Goal: Task Accomplishment & Management: Use online tool/utility

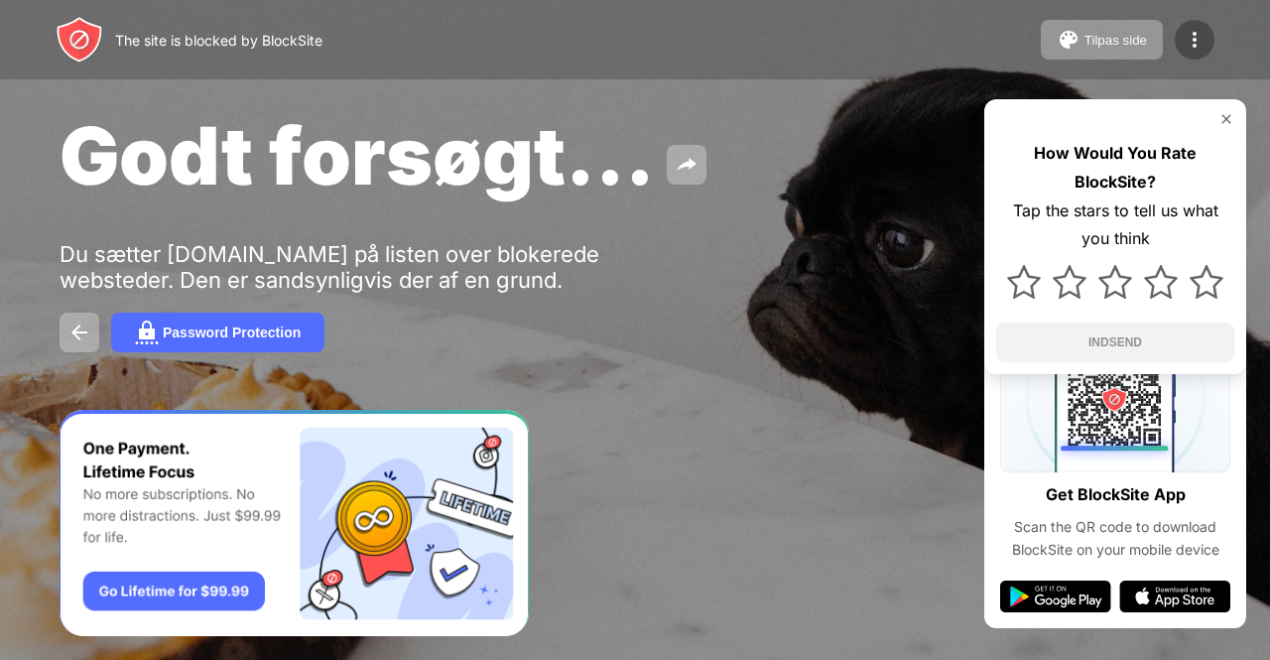
click at [1204, 28] on img at bounding box center [1195, 40] width 24 height 24
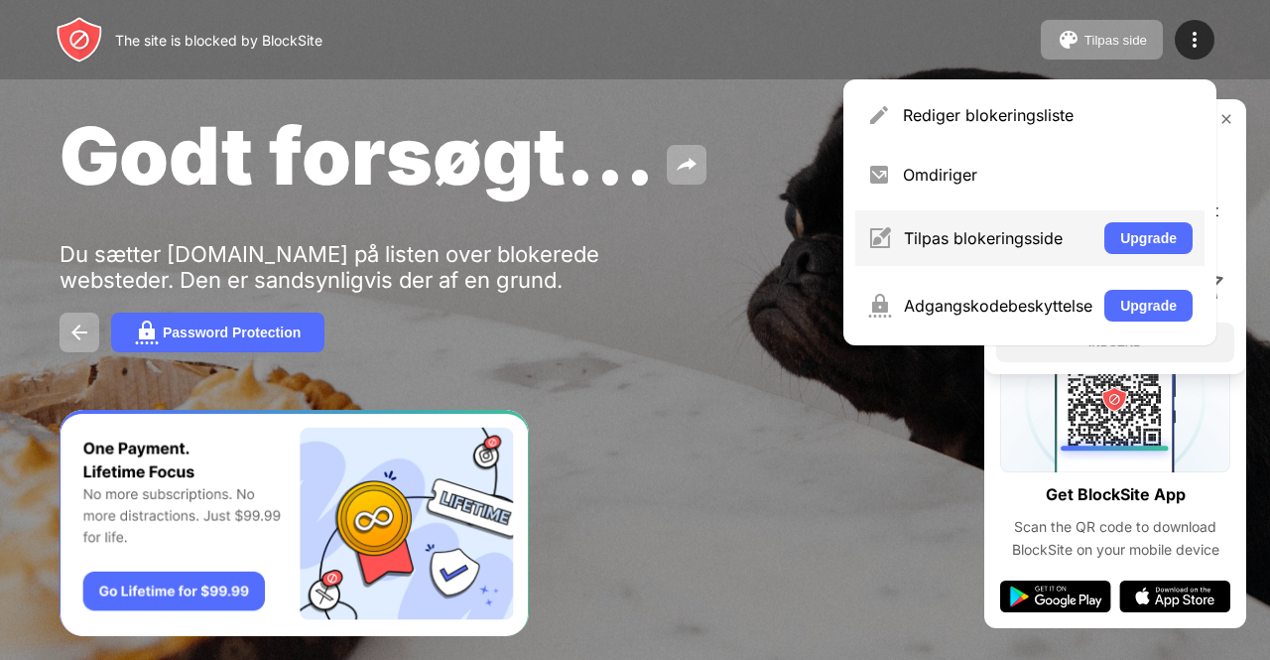
click at [976, 234] on div "Tilpas blokeringsside" at bounding box center [998, 238] width 189 height 20
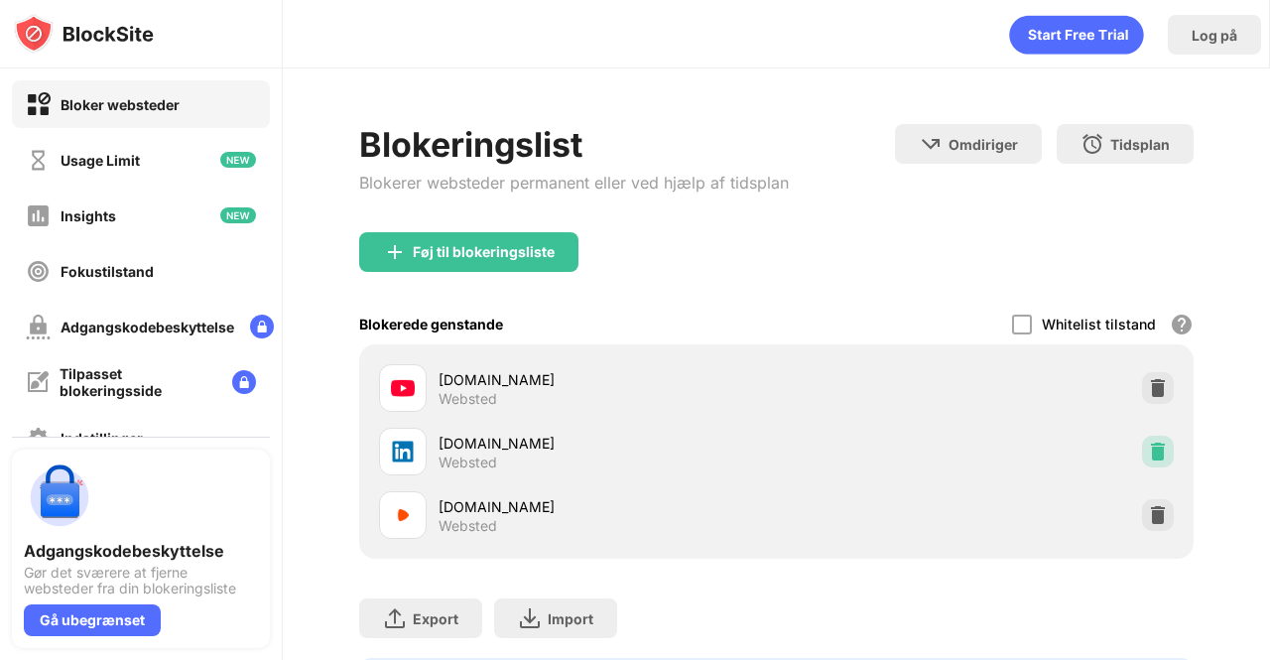
click at [1148, 453] on img at bounding box center [1158, 452] width 20 height 20
